Goal: Transaction & Acquisition: Download file/media

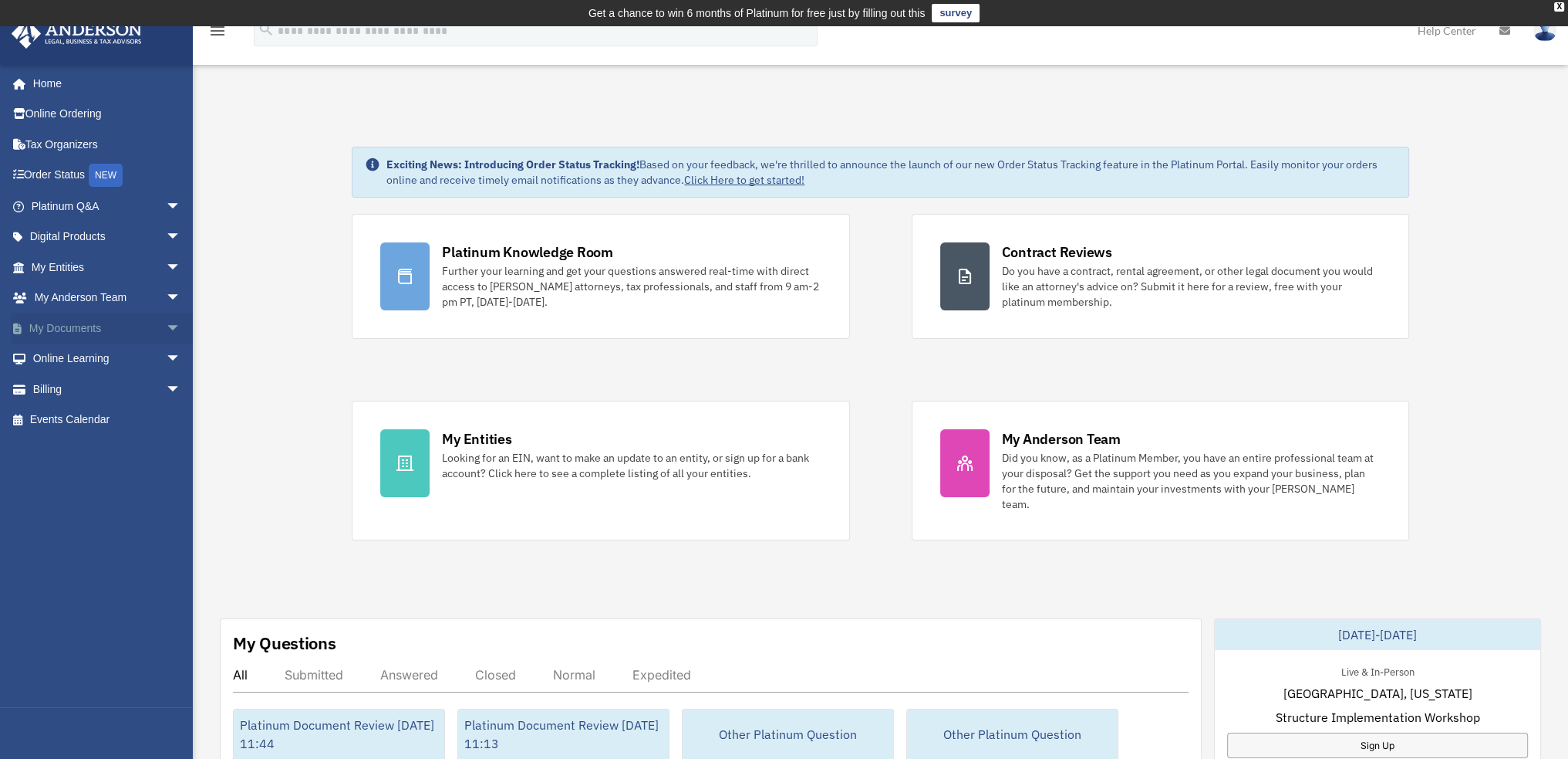
click at [166, 325] on span "arrow_drop_down" at bounding box center [181, 328] width 31 height 32
click at [68, 353] on link "Box" at bounding box center [113, 359] width 183 height 31
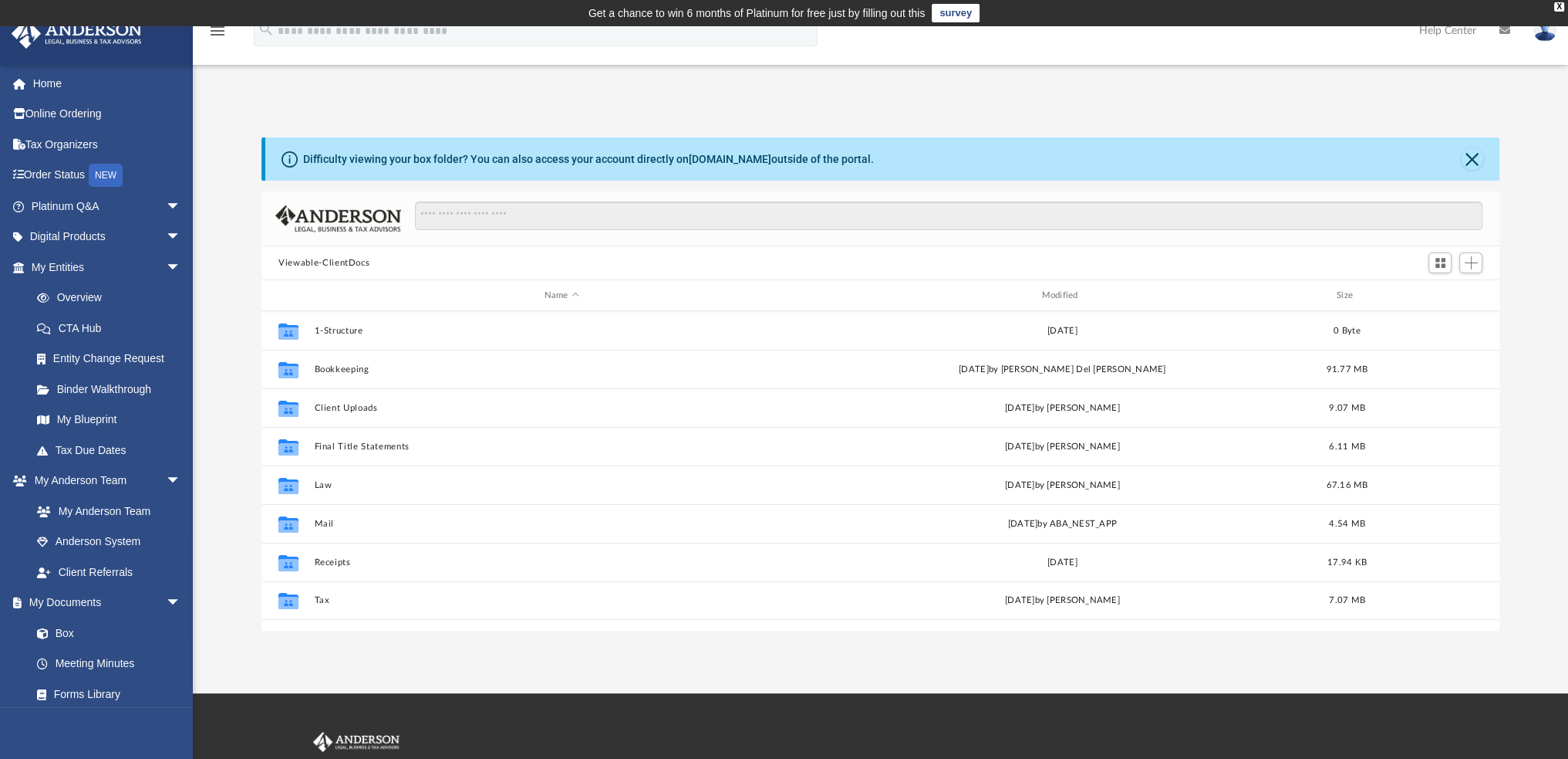
scroll to position [339, 1225]
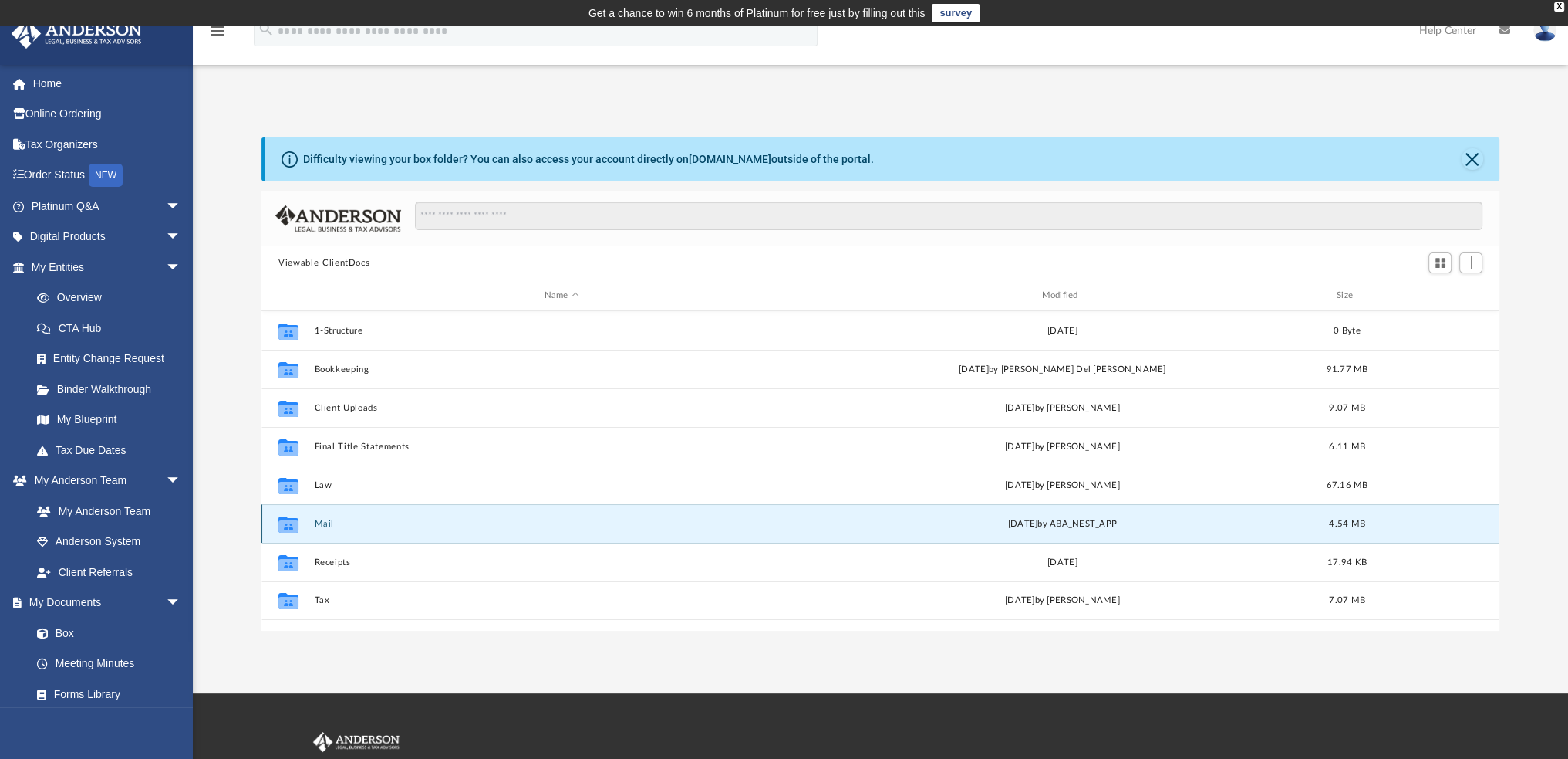
click at [320, 519] on button "Mail" at bounding box center [562, 523] width 495 height 10
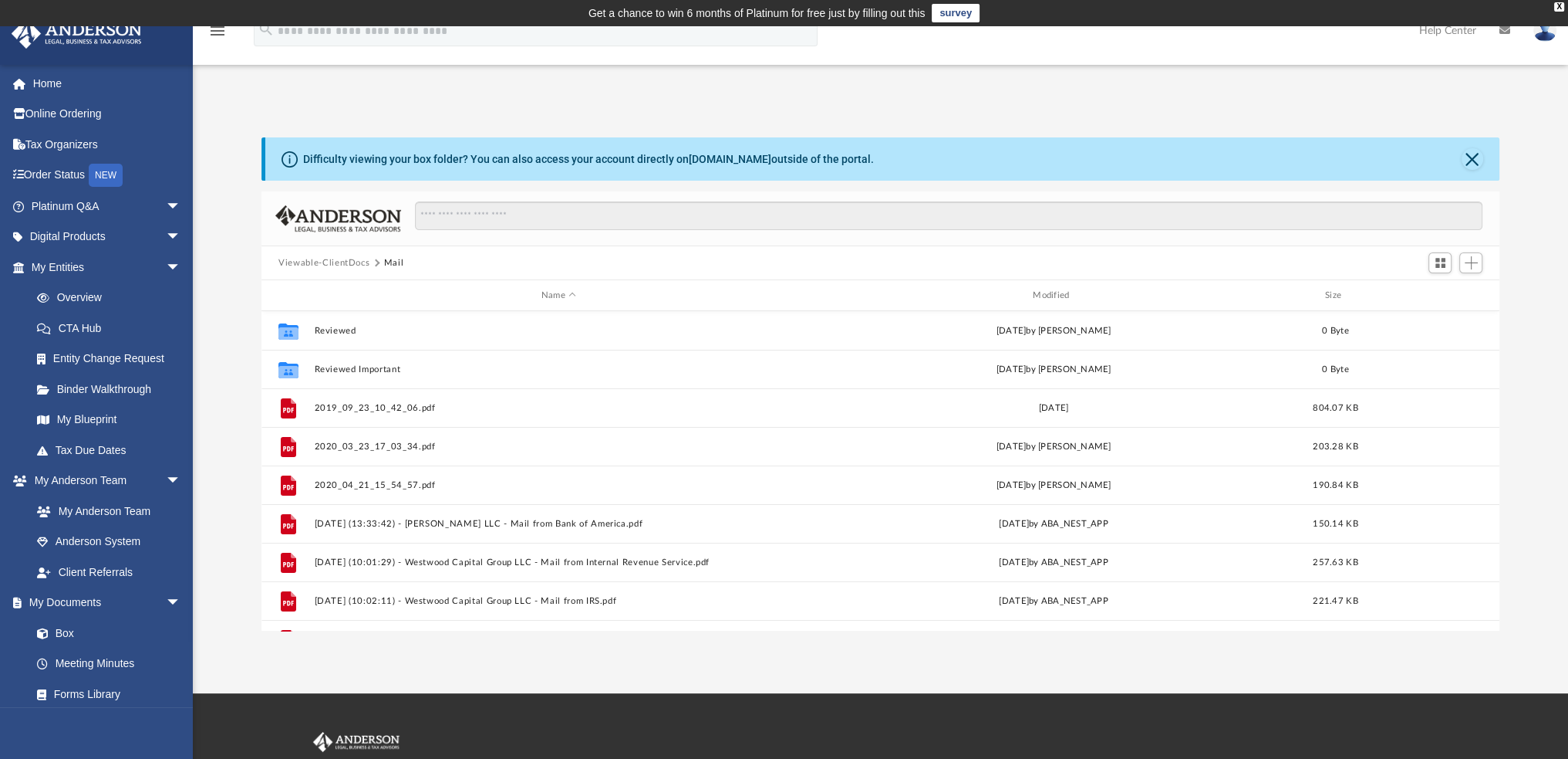
click at [381, 636] on div "App adriana.mojzis@exprealty.com Sign Out skyteamidaho@gmail.com Home Online Or…" at bounding box center [784, 360] width 1568 height 667
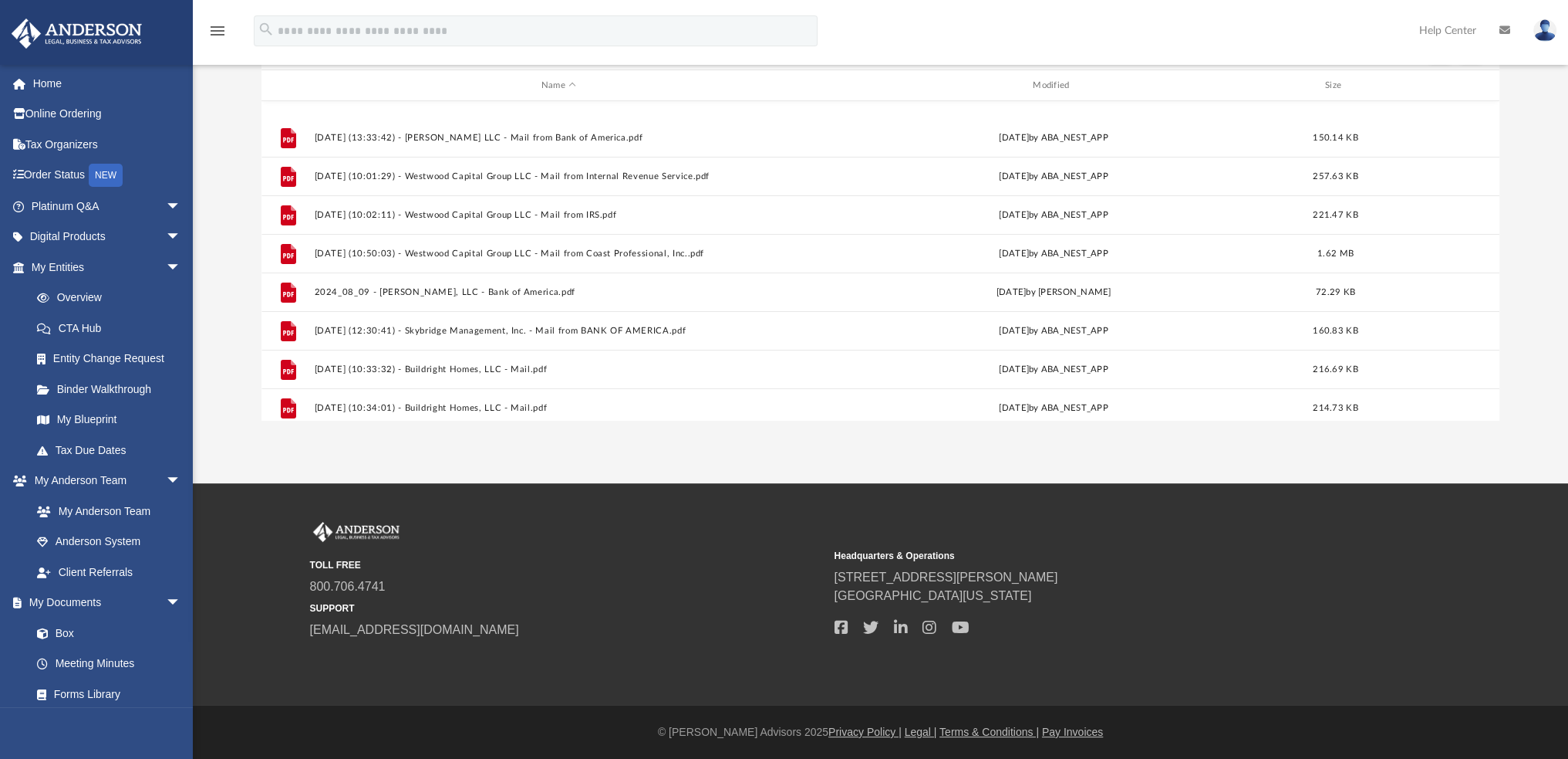
scroll to position [259, 0]
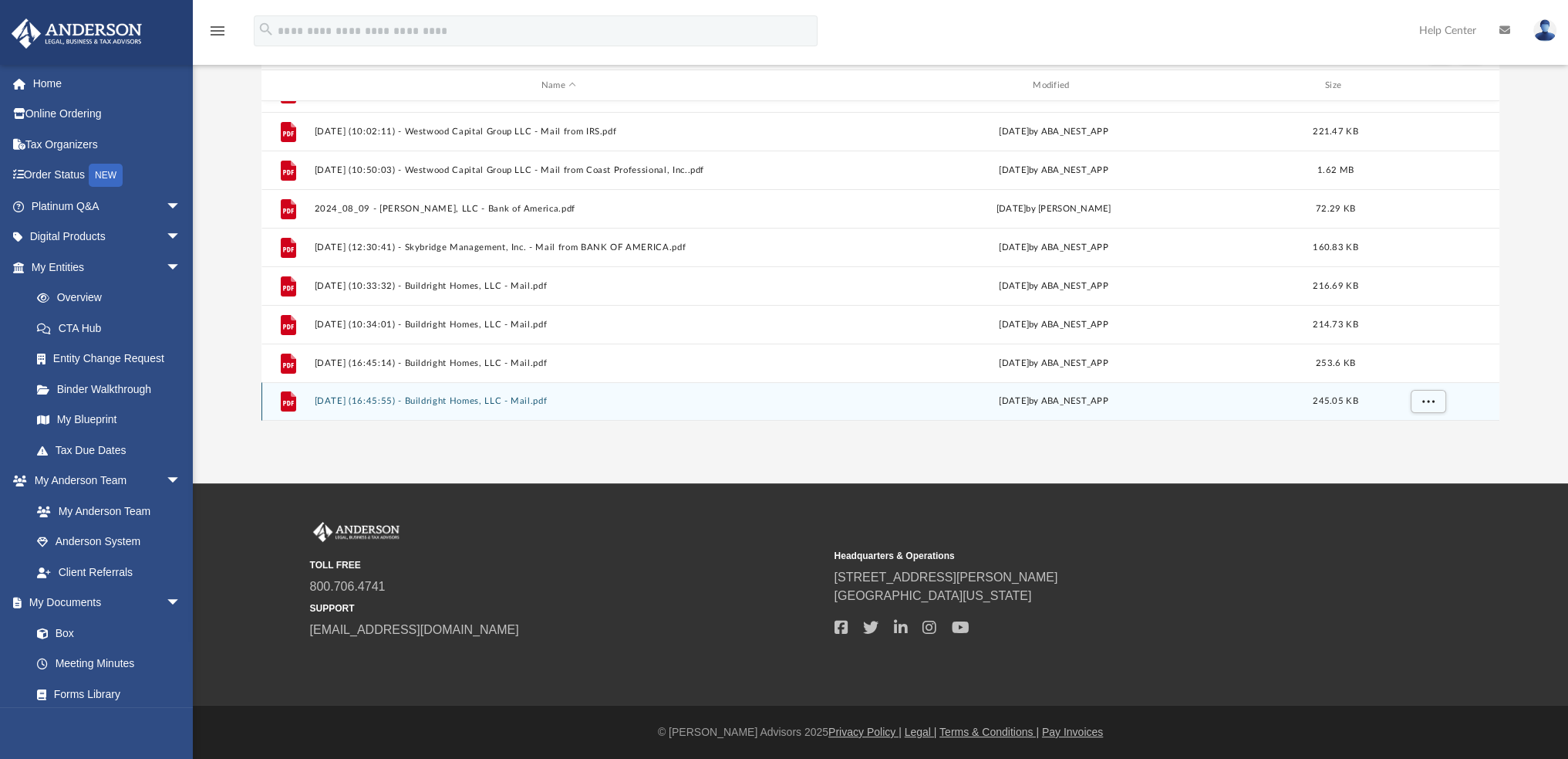
click at [455, 400] on button "2025.09.24 (16:45:55) - Buildright Homes, LLC - Mail.pdf" at bounding box center [559, 400] width 489 height 10
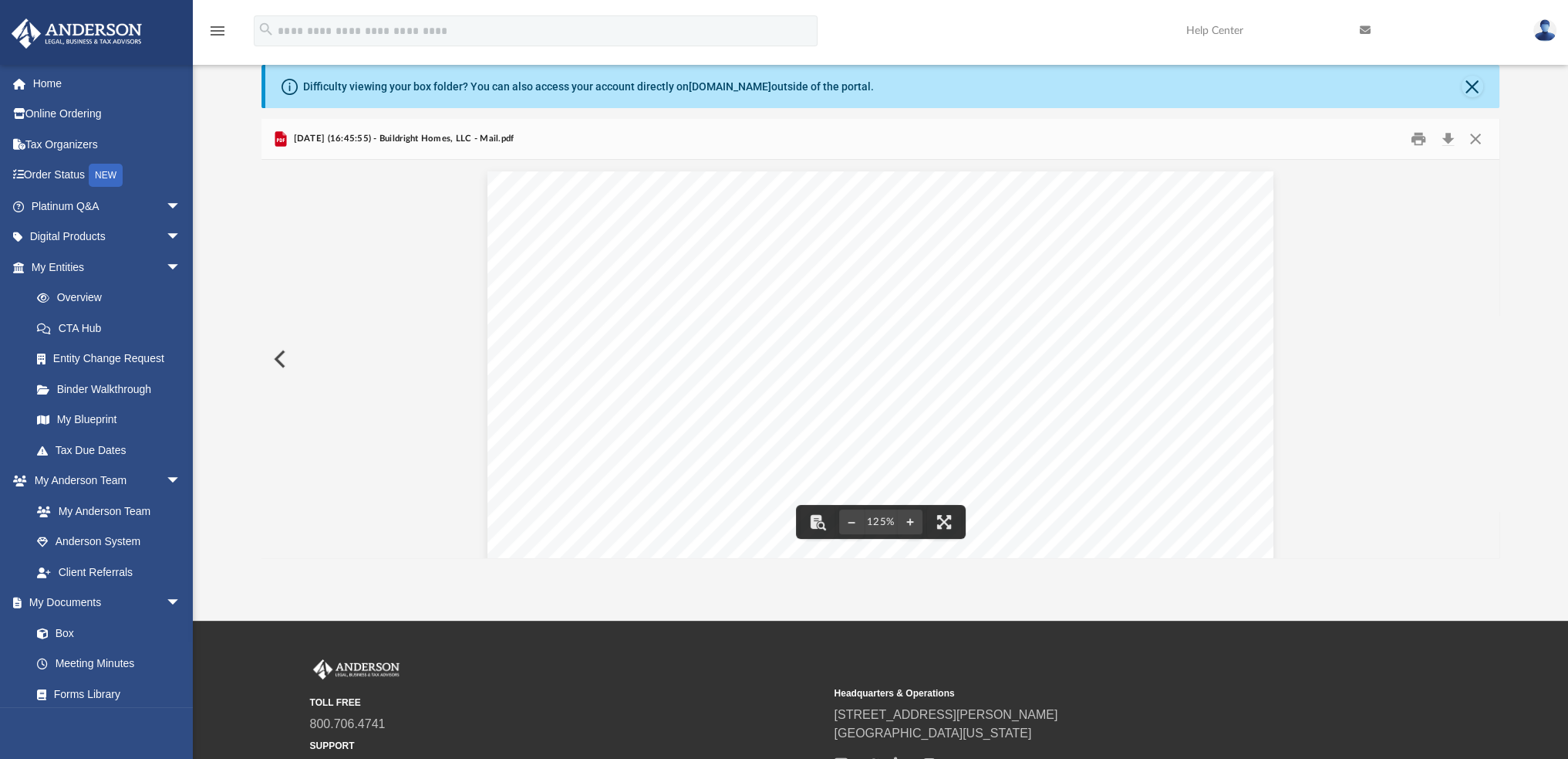
scroll to position [0, 0]
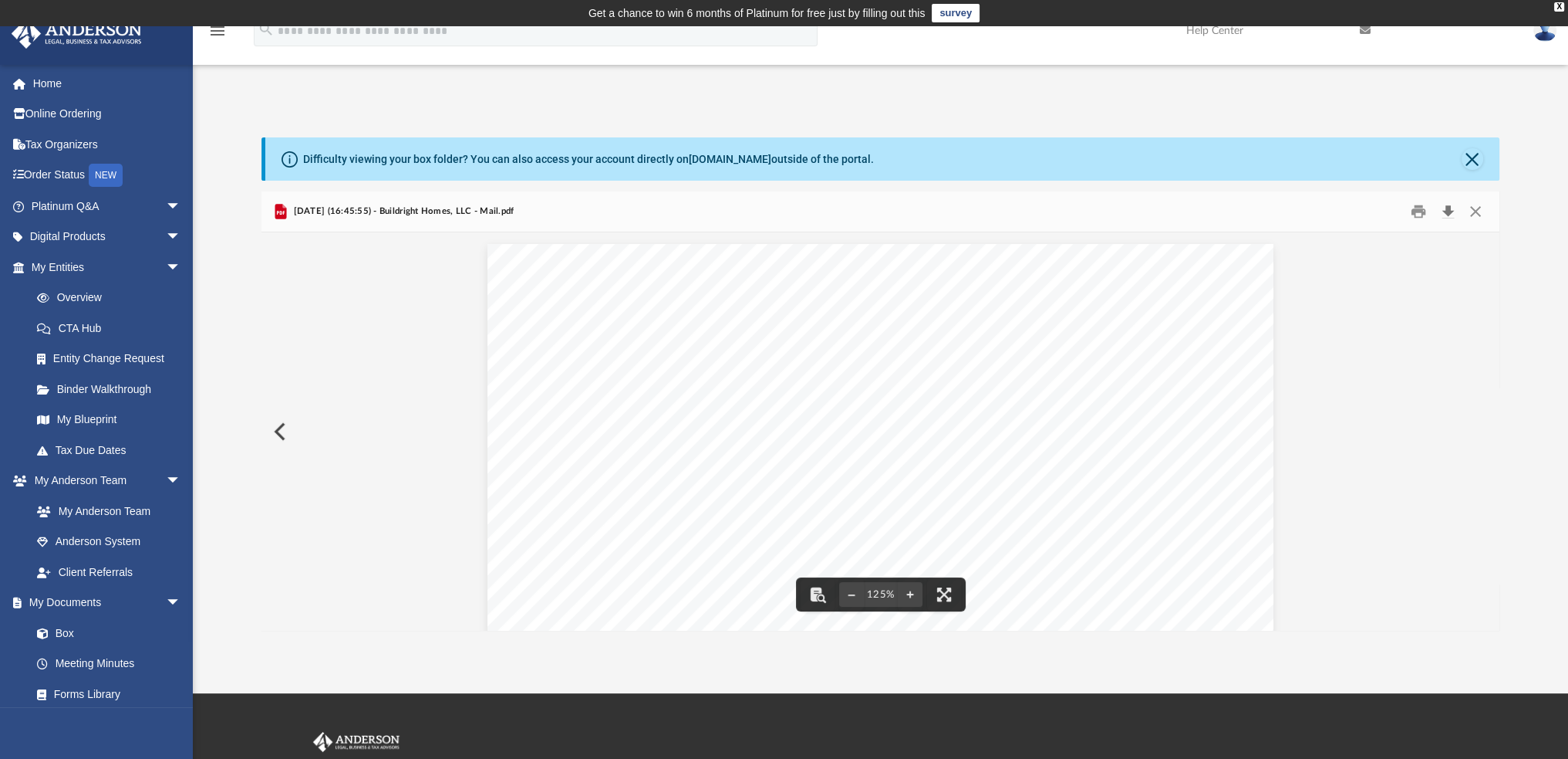
click at [1448, 211] on button "Download" at bounding box center [1448, 211] width 28 height 24
